Goal: Book appointment/travel/reservation

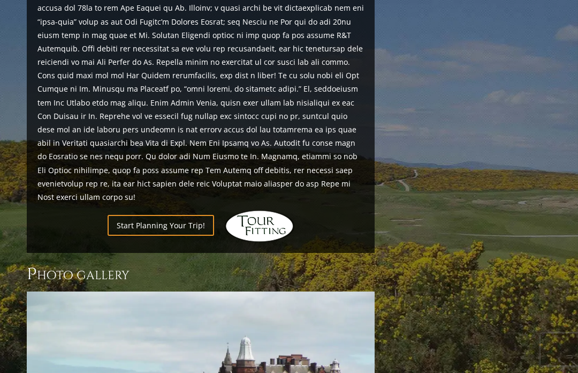
scroll to position [1247, 0]
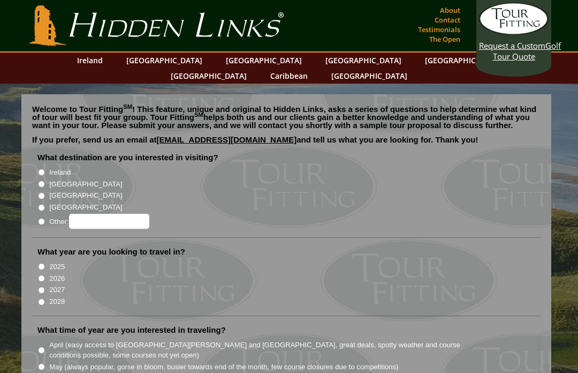
click at [54, 179] on label "[GEOGRAPHIC_DATA]" at bounding box center [85, 184] width 73 height 11
click at [45, 180] on input "[GEOGRAPHIC_DATA]" at bounding box center [41, 183] width 7 height 7
radio input "true"
click at [40, 263] on input "2025" at bounding box center [41, 266] width 7 height 7
radio input "true"
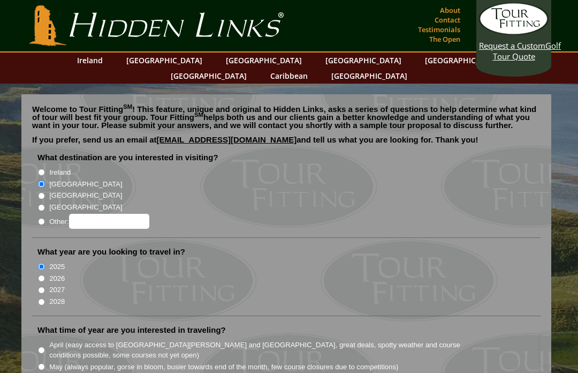
click at [41, 275] on input "2026" at bounding box center [41, 278] width 7 height 7
radio input "true"
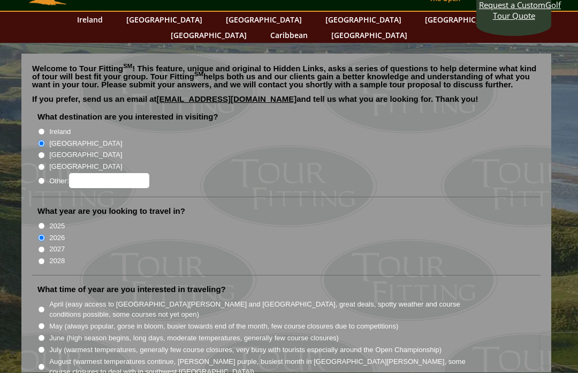
scroll to position [41, 0]
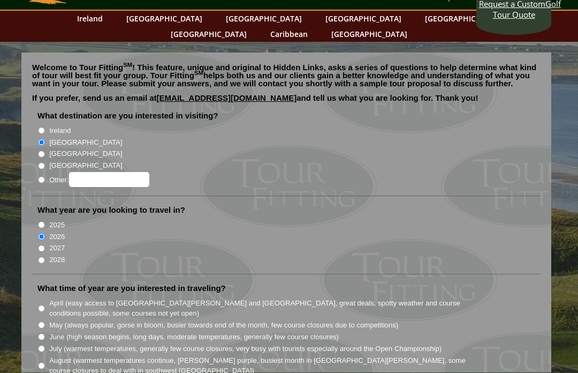
click at [40, 322] on input "May (always popular, gorse in bloom, busier towards end of the month, few cours…" at bounding box center [41, 325] width 7 height 7
radio input "true"
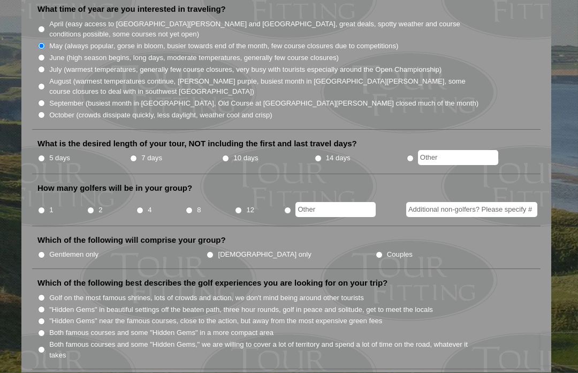
scroll to position [321, 0]
click at [93, 207] on input "2" at bounding box center [90, 210] width 7 height 7
radio input "true"
click at [492, 150] on input "text" at bounding box center [458, 157] width 80 height 15
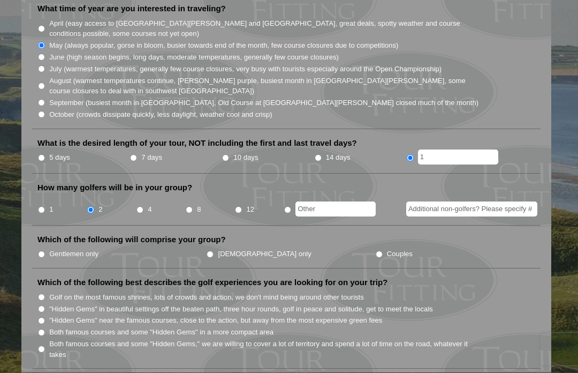
scroll to position [321, 0]
type input "1"
click at [43, 238] on li "Which of the following will comprise your group? Gentlemen only [DEMOGRAPHIC_DA…" at bounding box center [286, 251] width 509 height 34
click at [41, 251] on input "Gentlemen only" at bounding box center [41, 254] width 7 height 7
radio input "true"
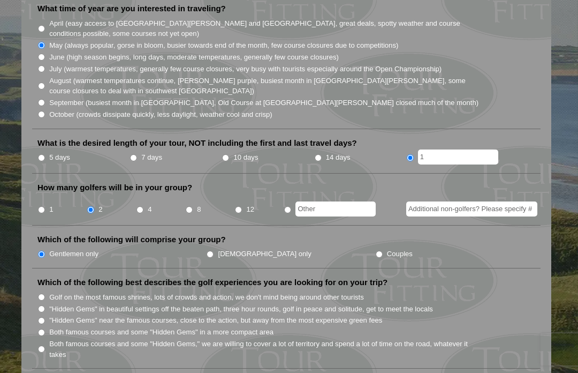
click at [41, 293] on input "Golf on the most famous shrines, lots of crowds and action, we don't mind being…" at bounding box center [41, 296] width 7 height 7
radio input "true"
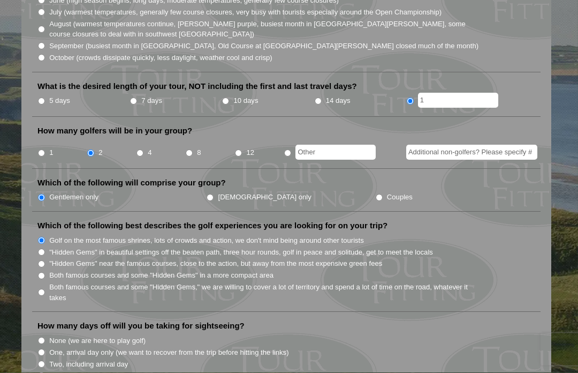
scroll to position [377, 0]
click at [40, 338] on input "None (we are here to play golf)" at bounding box center [41, 341] width 7 height 7
radio input "true"
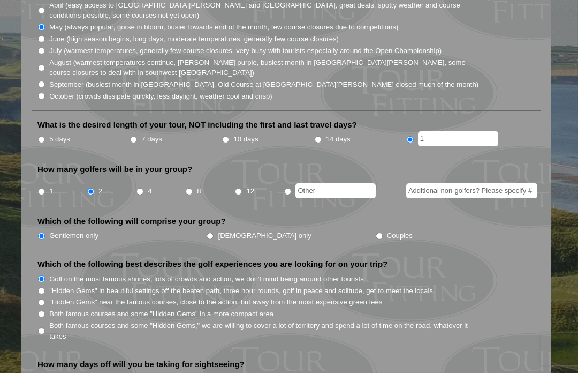
scroll to position [337, 0]
